Goal: Navigation & Orientation: Find specific page/section

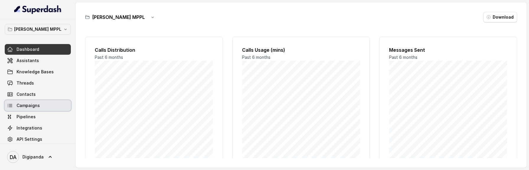
click at [36, 109] on link "Campaigns" at bounding box center [38, 105] width 66 height 11
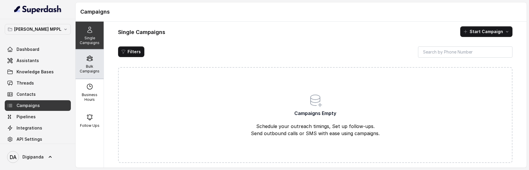
click at [81, 68] on p "Bulk Campaigns" at bounding box center [89, 68] width 23 height 9
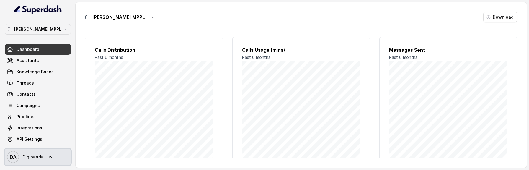
click at [42, 160] on link "DA Digipanda" at bounding box center [38, 156] width 66 height 17
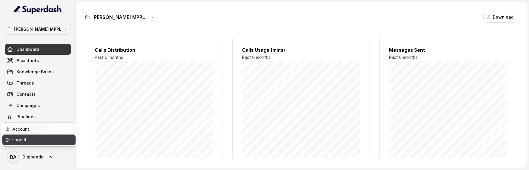
click at [37, 141] on div "Logout" at bounding box center [37, 139] width 50 height 7
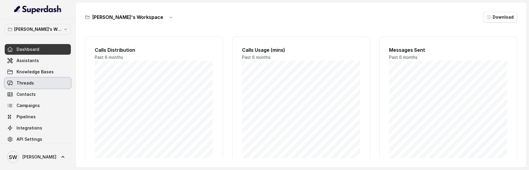
click at [35, 86] on link "Threads" at bounding box center [38, 83] width 66 height 11
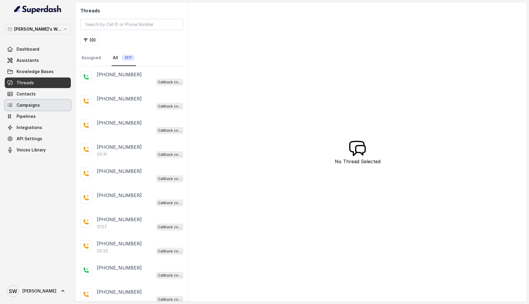
click at [26, 108] on span "Campaigns" at bounding box center [28, 105] width 23 height 6
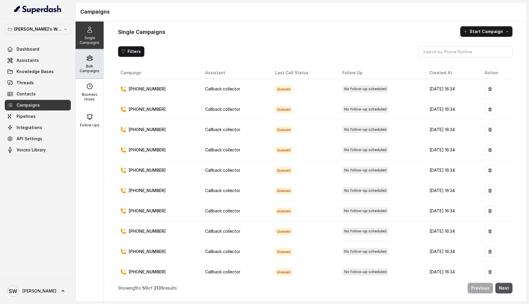
click at [95, 63] on div "Bulk Campaigns" at bounding box center [90, 64] width 28 height 28
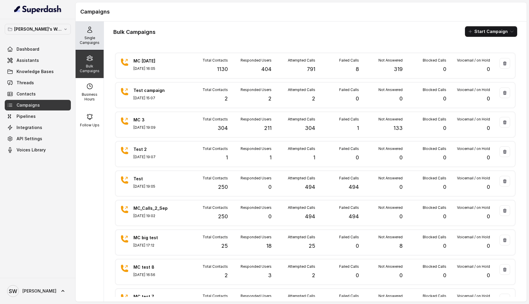
click at [95, 37] on p "Single Campaigns" at bounding box center [89, 40] width 23 height 9
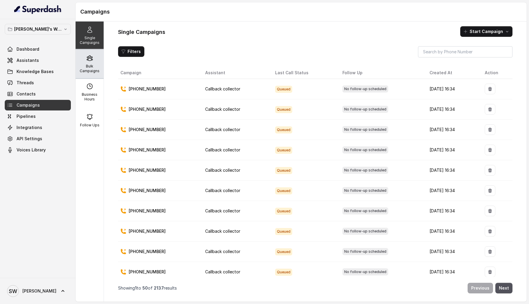
click at [87, 69] on p "Bulk Campaigns" at bounding box center [89, 68] width 23 height 9
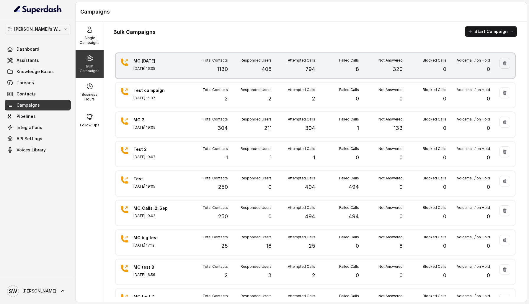
click at [173, 73] on div "MC [DATE] [DATE] 16:05" at bounding box center [153, 65] width 41 height 15
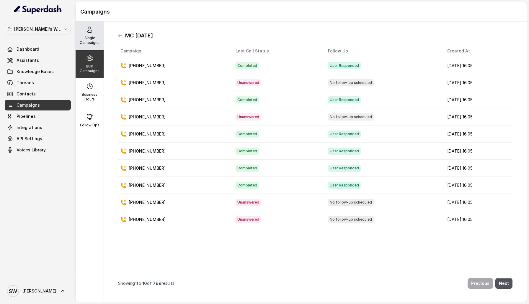
click at [89, 40] on p "Single Campaigns" at bounding box center [89, 40] width 23 height 9
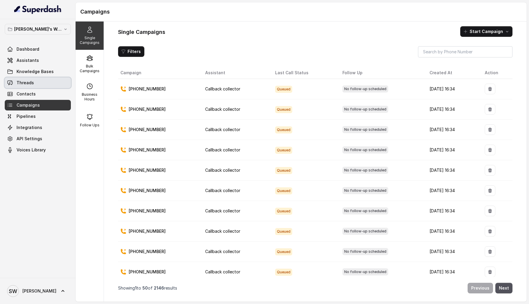
click at [32, 82] on span "Threads" at bounding box center [25, 83] width 17 height 6
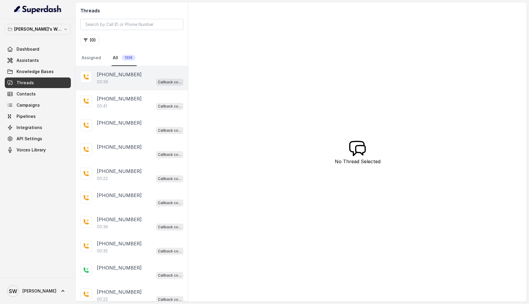
click at [119, 77] on p "[PHONE_NUMBER]" at bounding box center [119, 74] width 45 height 7
